Goal: Information Seeking & Learning: Learn about a topic

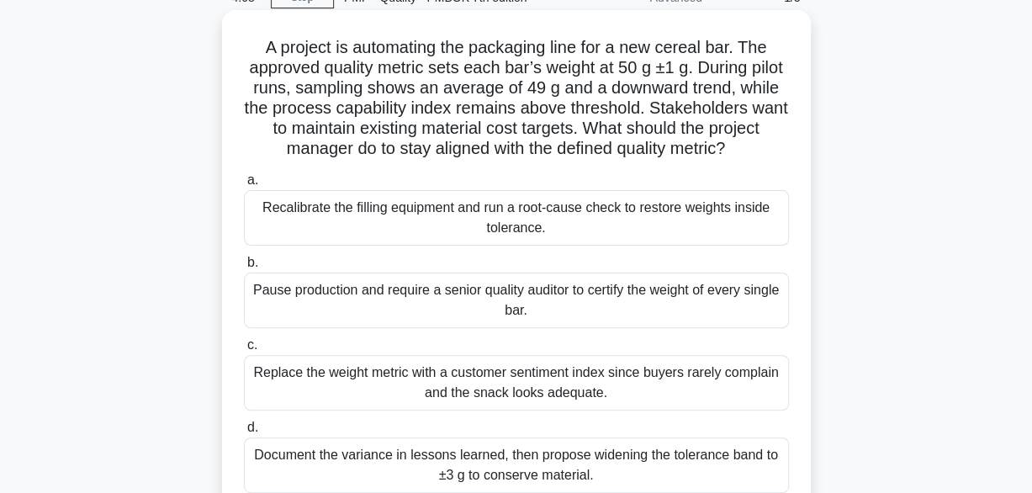
scroll to position [252, 0]
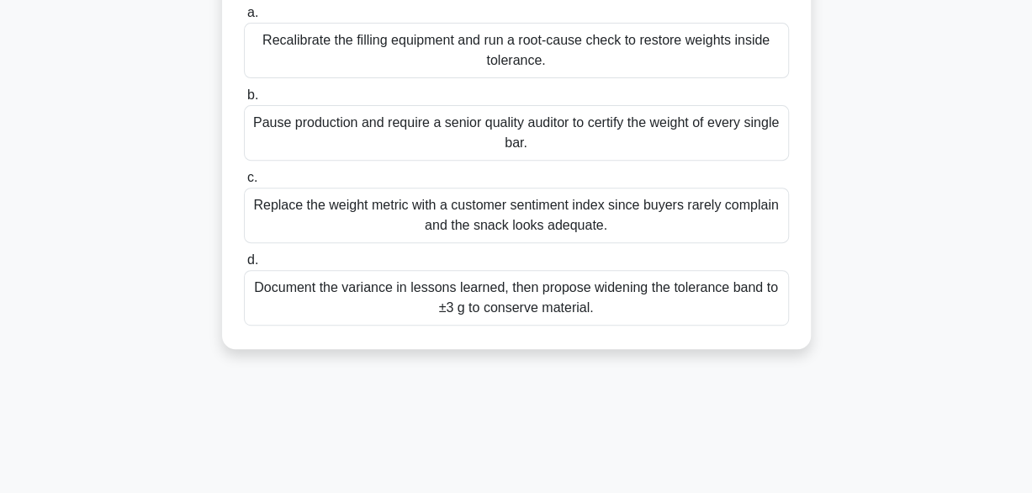
click at [501, 71] on div "Recalibrate the filling equipment and run a root-cause check to restore weights…" at bounding box center [516, 51] width 545 height 56
click at [244, 19] on input "a. Recalibrate the filling equipment and run a root-cause check to restore weig…" at bounding box center [244, 13] width 0 height 11
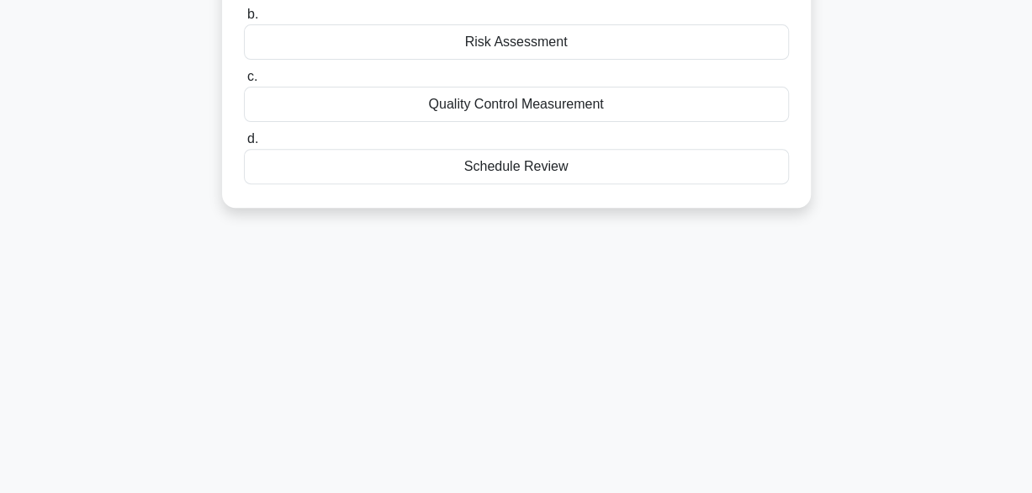
scroll to position [0, 0]
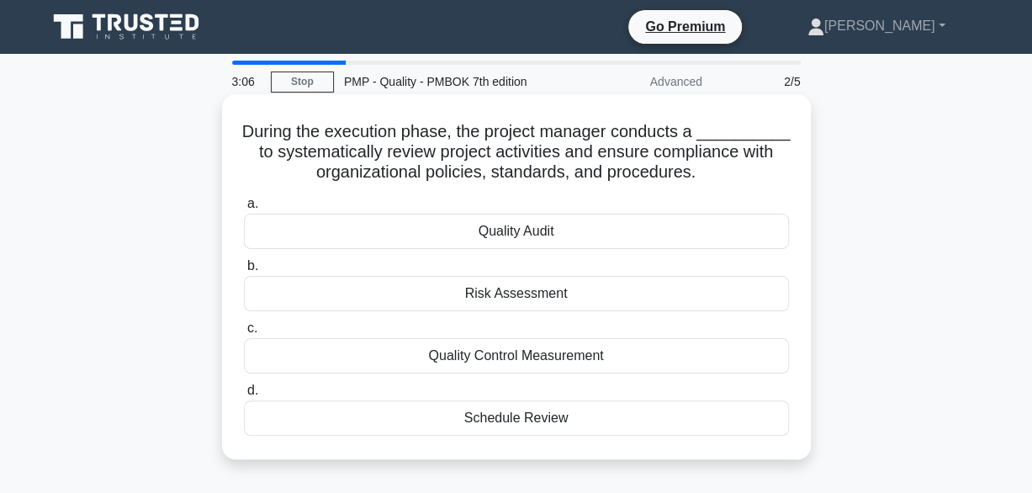
click at [576, 236] on div "Quality Audit" at bounding box center [516, 231] width 545 height 35
click at [244, 210] on input "a. Quality Audit" at bounding box center [244, 204] width 0 height 11
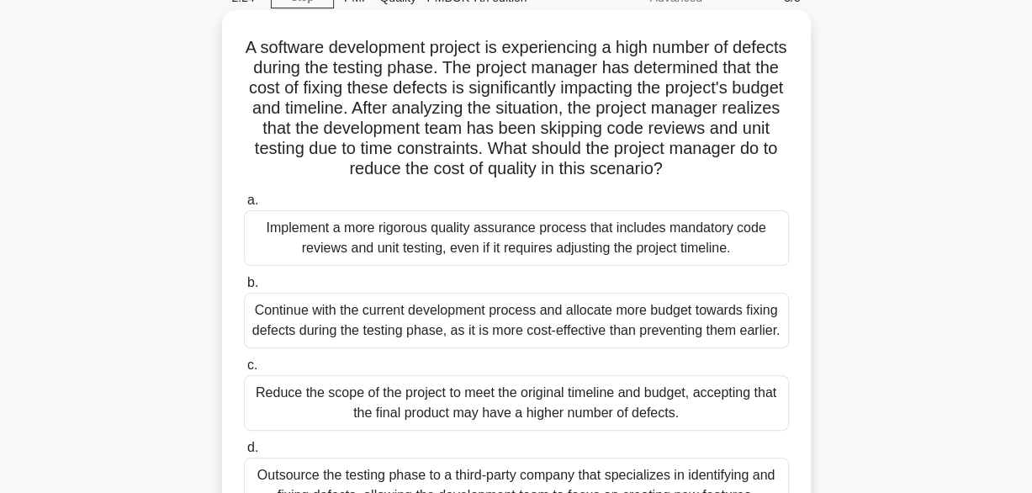
scroll to position [168, 0]
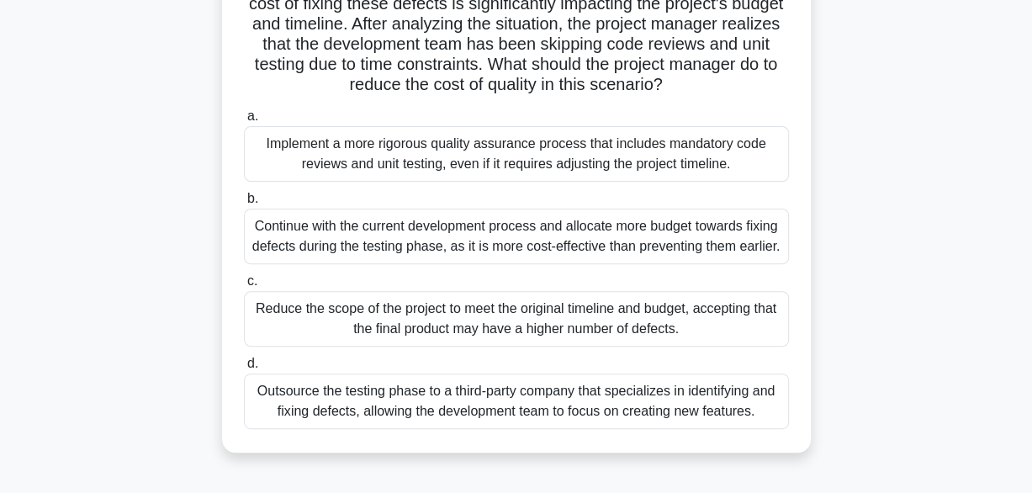
click at [580, 236] on div "Continue with the current development process and allocate more budget towards …" at bounding box center [516, 237] width 545 height 56
click at [244, 204] on input "b. Continue with the current development process and allocate more budget towar…" at bounding box center [244, 199] width 0 height 11
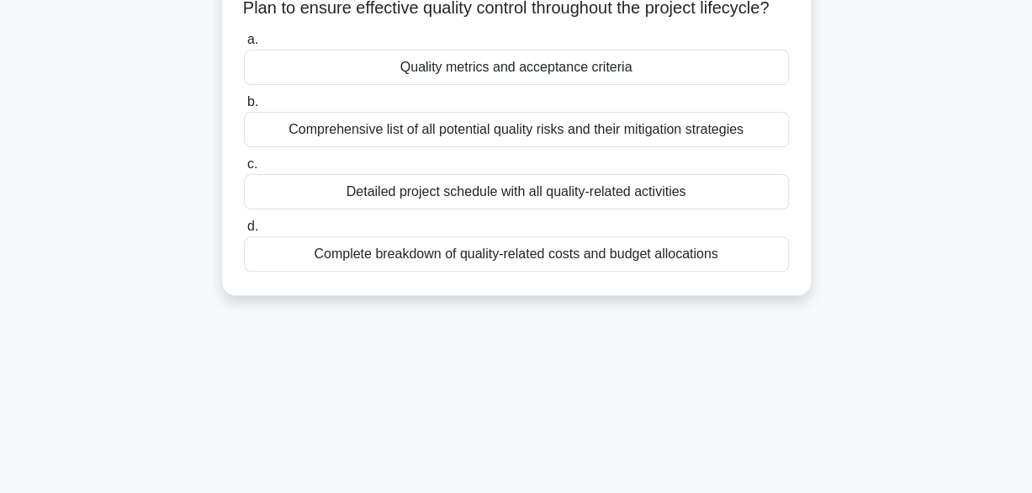
scroll to position [0, 0]
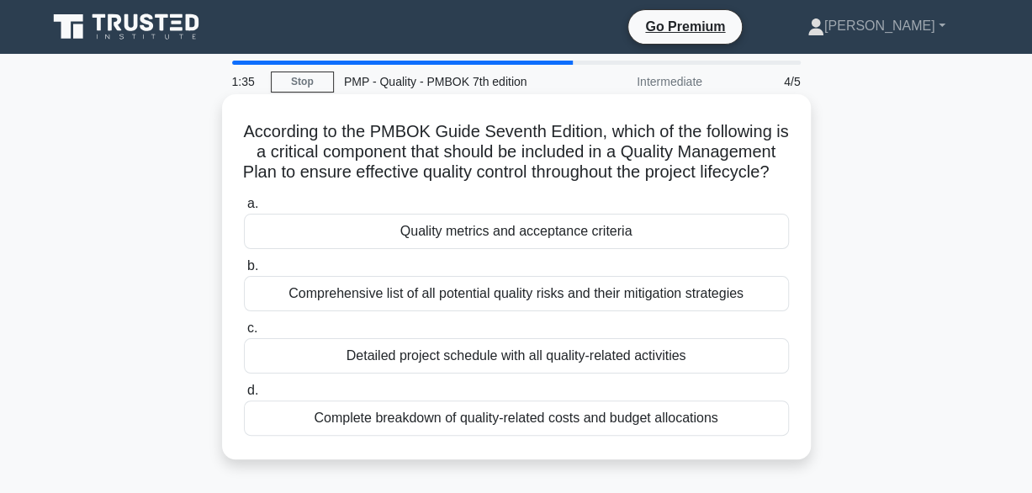
click at [527, 436] on div "Complete breakdown of quality-related costs and budget allocations" at bounding box center [516, 418] width 545 height 35
click at [244, 396] on input "d. Complete breakdown of quality-related costs and budget allocations" at bounding box center [244, 390] width 0 height 11
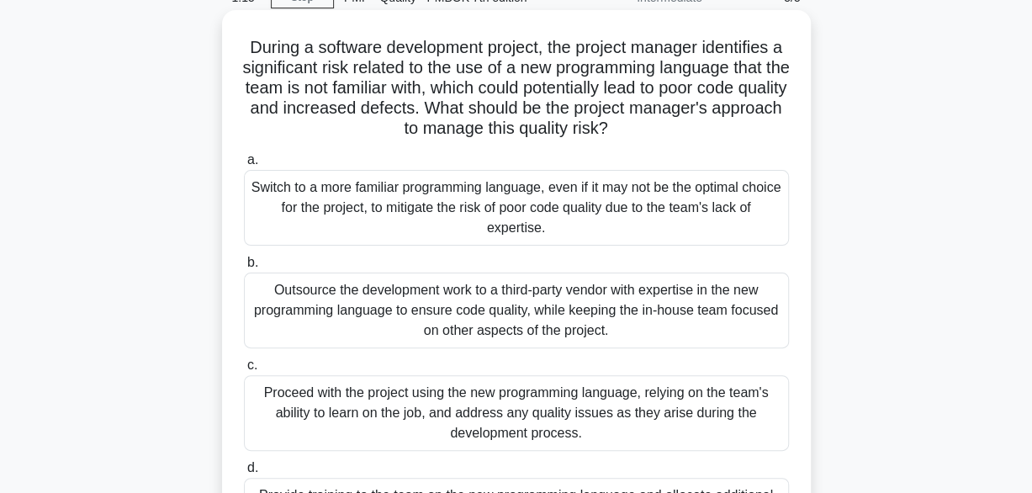
scroll to position [168, 0]
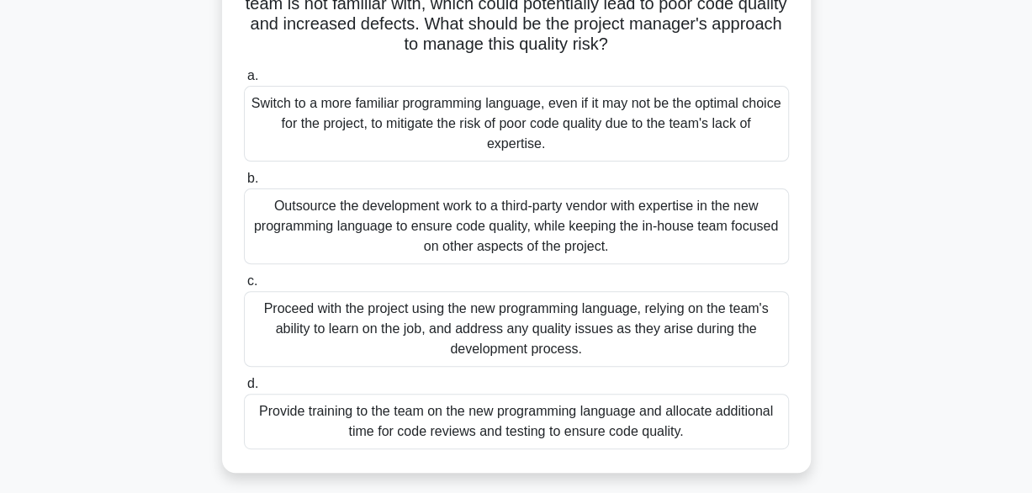
click at [499, 416] on div "Provide training to the team on the new programming language and allocate addit…" at bounding box center [516, 422] width 545 height 56
click at [244, 390] on input "d. Provide training to the team on the new programming language and allocate ad…" at bounding box center [244, 384] width 0 height 11
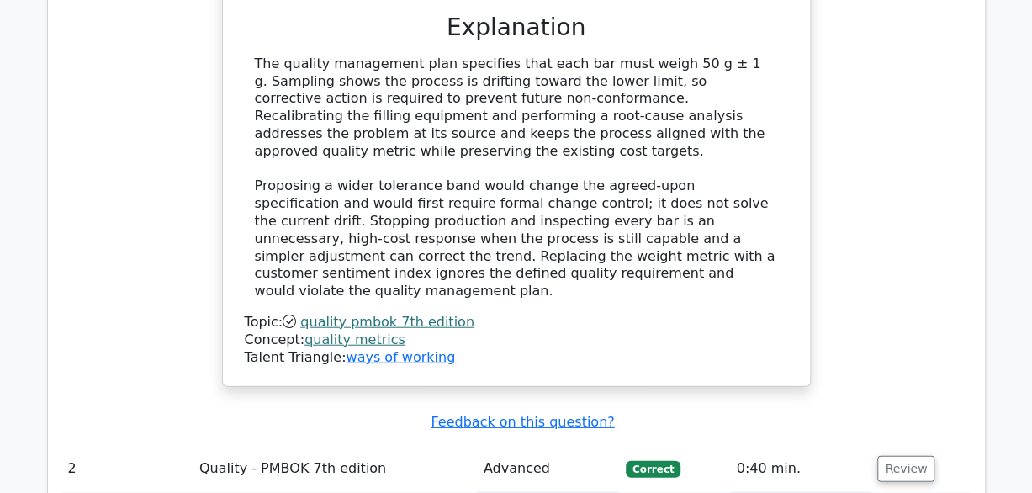
scroll to position [1935, 0]
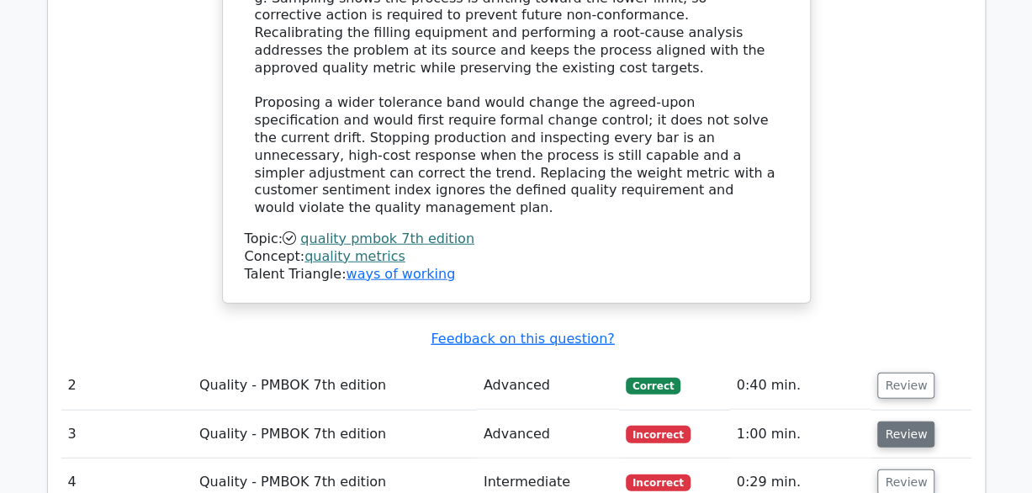
click at [898, 422] on button "Review" at bounding box center [906, 435] width 57 height 26
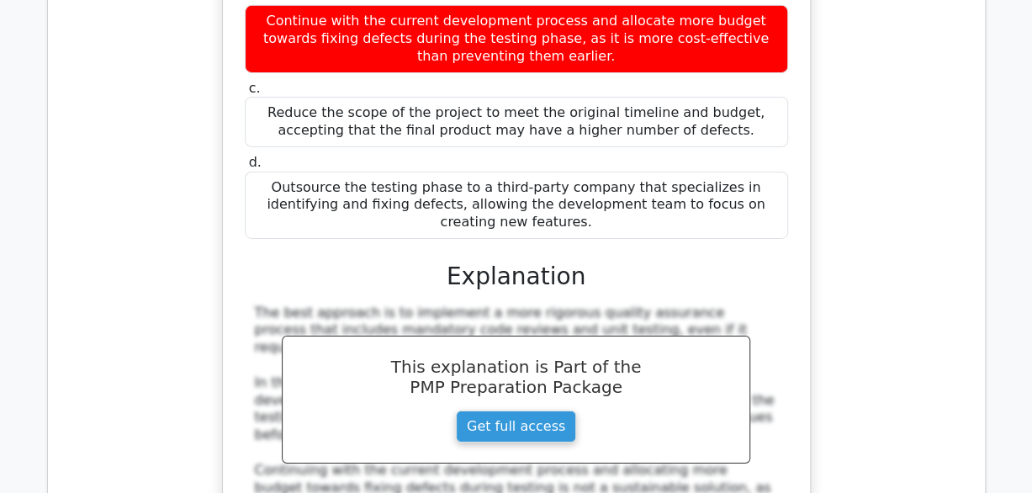
scroll to position [2944, 0]
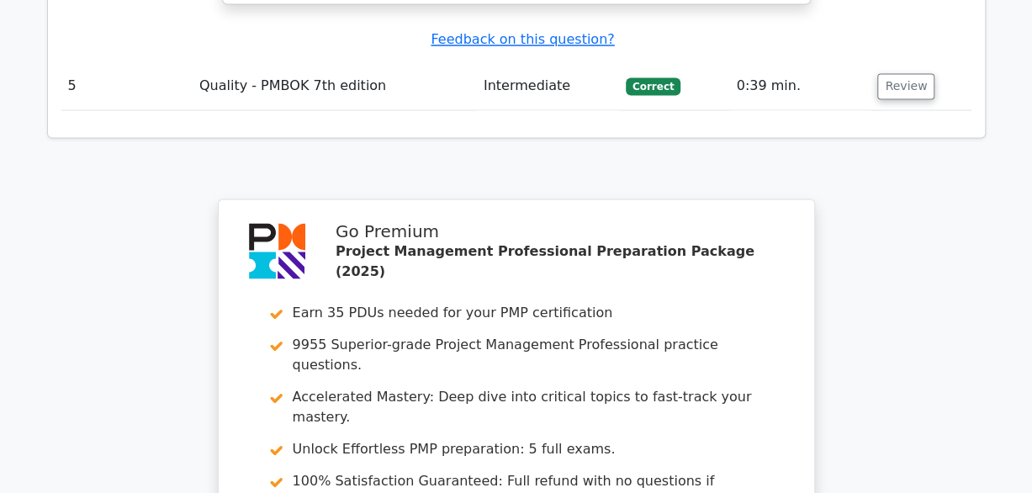
scroll to position [4712, 0]
